Goal: Navigation & Orientation: Find specific page/section

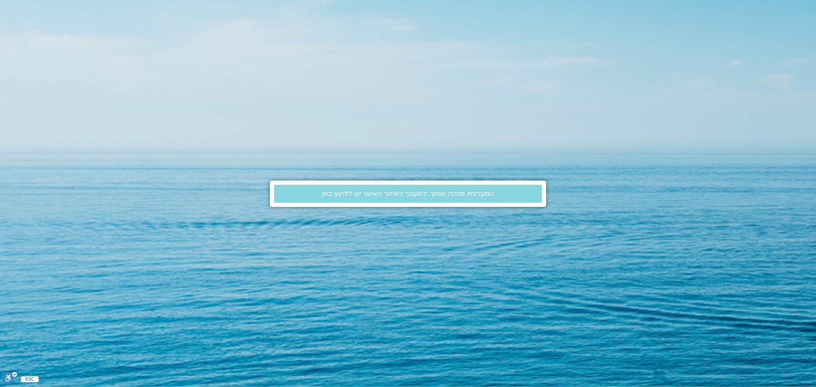
click at [351, 186] on link "המערכת מזהה אותך. למעבר לאיזור האישי יש ללחוץ כאן" at bounding box center [408, 194] width 268 height 18
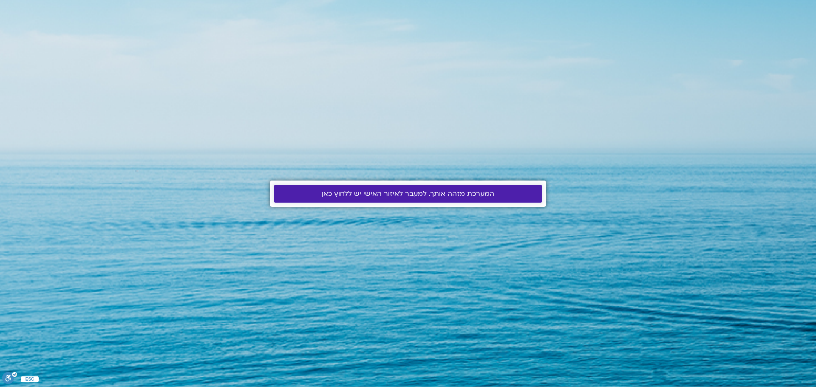
click at [347, 194] on span "המערכת מזהה אותך. למעבר לאיזור האישי יש ללחוץ כאן" at bounding box center [408, 194] width 173 height 8
